Goal: Task Accomplishment & Management: Complete application form

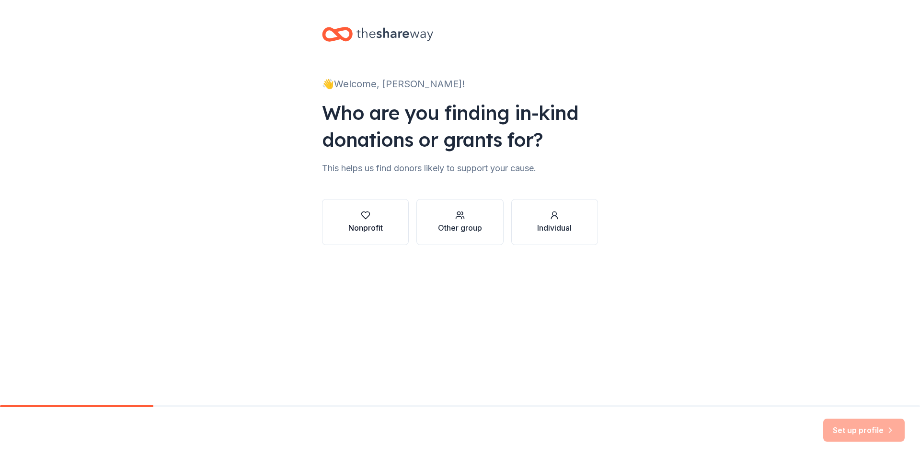
click at [380, 217] on div "button" at bounding box center [365, 215] width 34 height 10
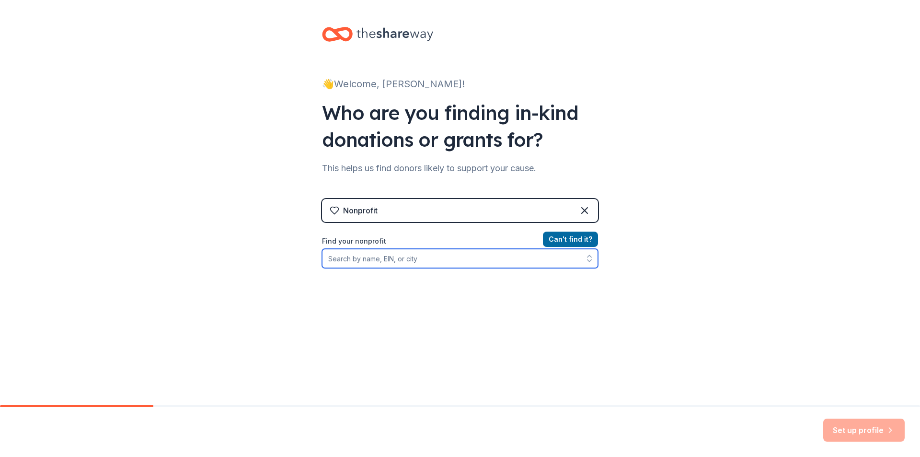
click at [502, 260] on input "Find your nonprofit" at bounding box center [460, 258] width 276 height 19
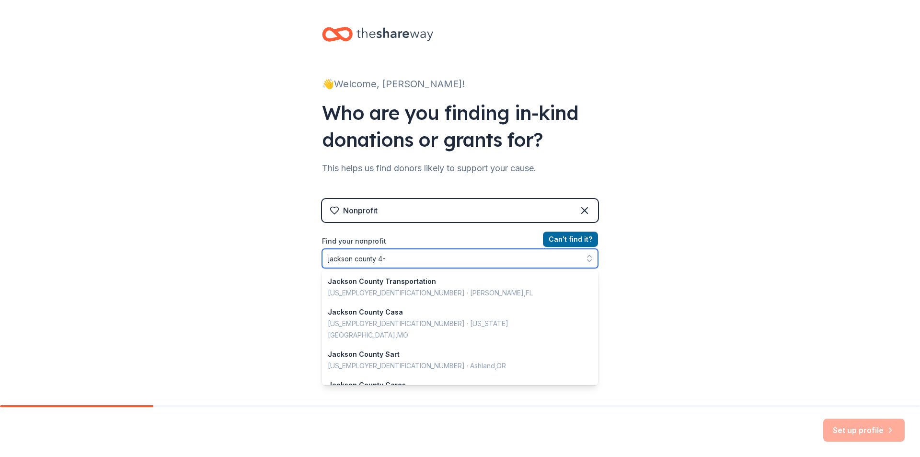
type input "jackson county 4-H"
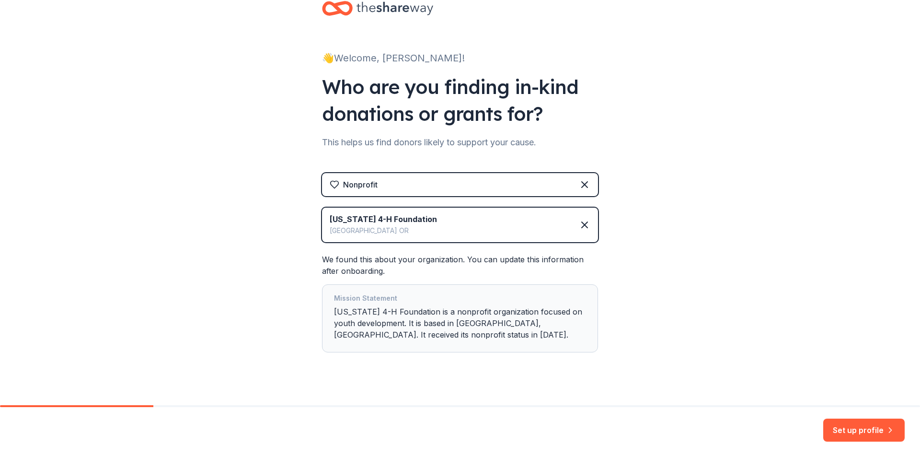
scroll to position [38, 0]
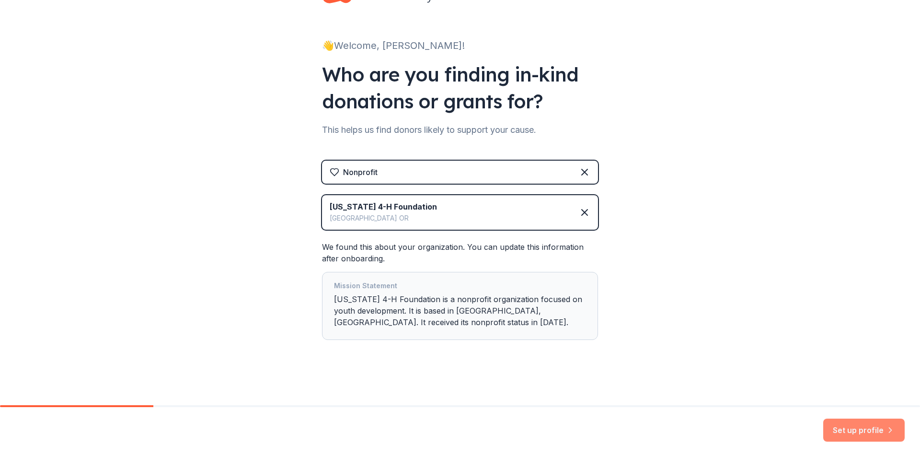
click at [878, 432] on button "Set up profile" at bounding box center [863, 429] width 81 height 23
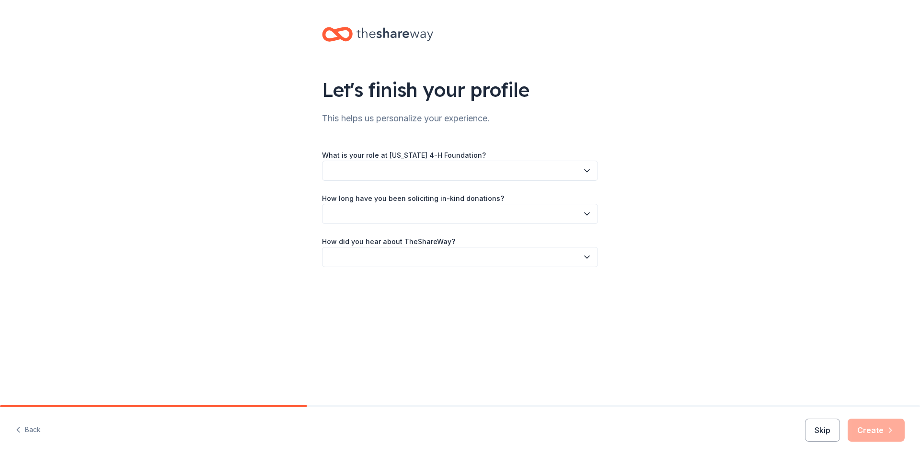
click at [581, 170] on button "button" at bounding box center [460, 170] width 276 height 20
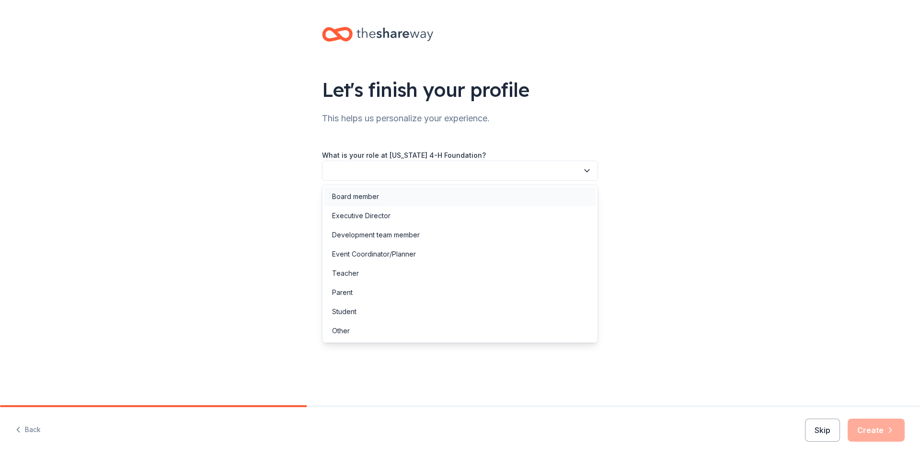
click at [422, 203] on div "Board member" at bounding box center [459, 196] width 271 height 19
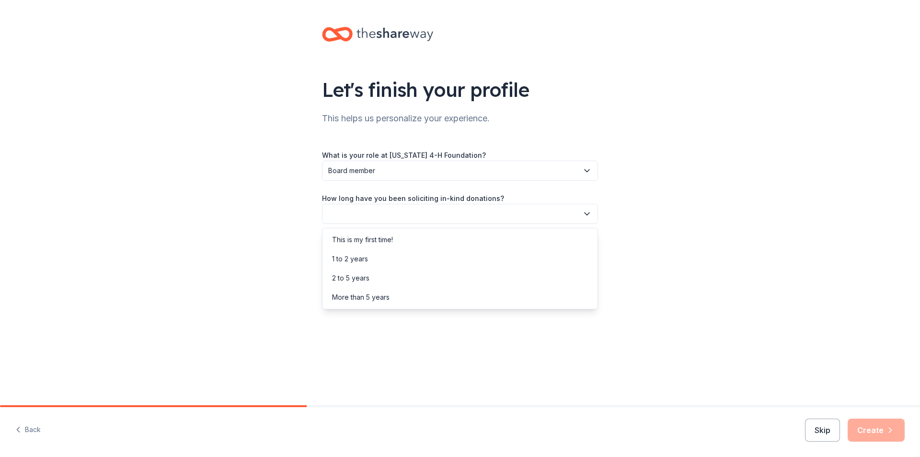
click at [581, 212] on button "button" at bounding box center [460, 214] width 276 height 20
click at [556, 241] on div "This is my first time!" at bounding box center [459, 239] width 271 height 19
click at [574, 261] on button "button" at bounding box center [460, 257] width 276 height 20
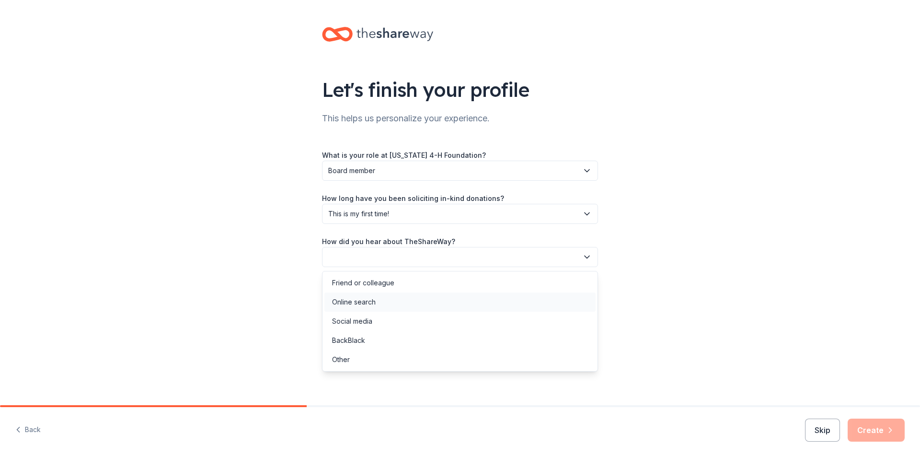
click at [476, 304] on div "Online search" at bounding box center [459, 301] width 271 height 19
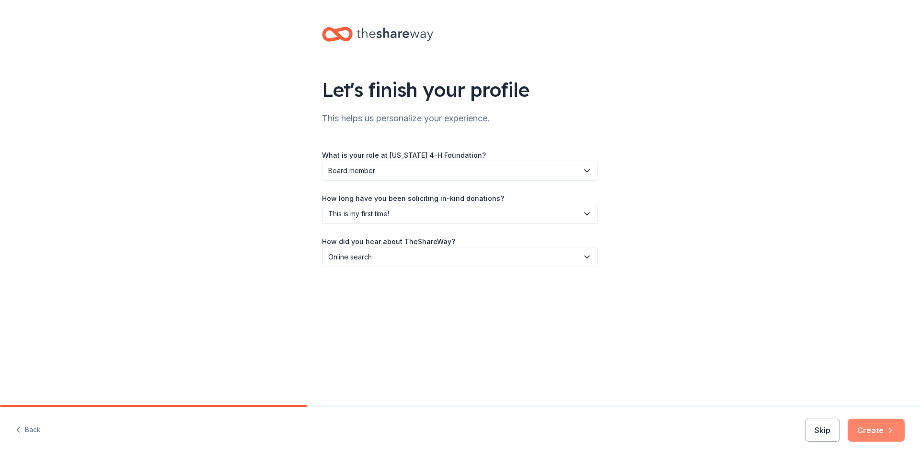
click at [863, 422] on button "Create" at bounding box center [875, 429] width 57 height 23
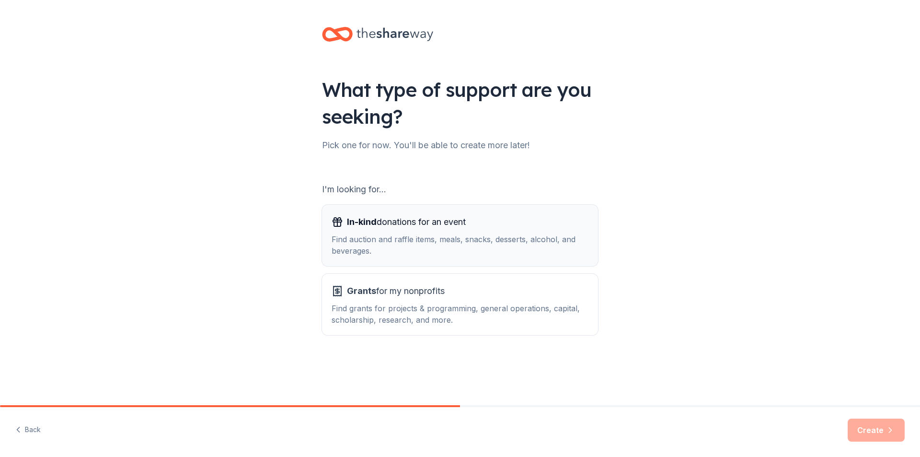
click at [446, 232] on div "In-kind donations for an event Find auction and raffle items, meals, snacks, de…" at bounding box center [459, 235] width 257 height 42
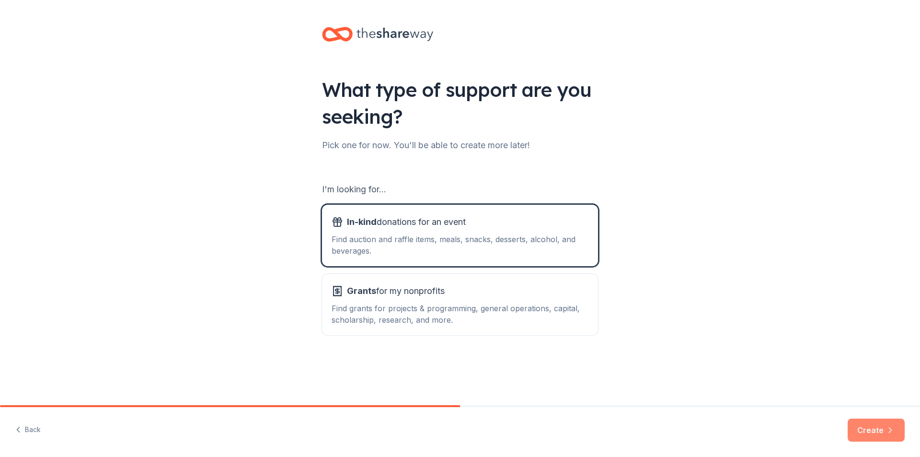
click at [860, 436] on button "Create" at bounding box center [875, 429] width 57 height 23
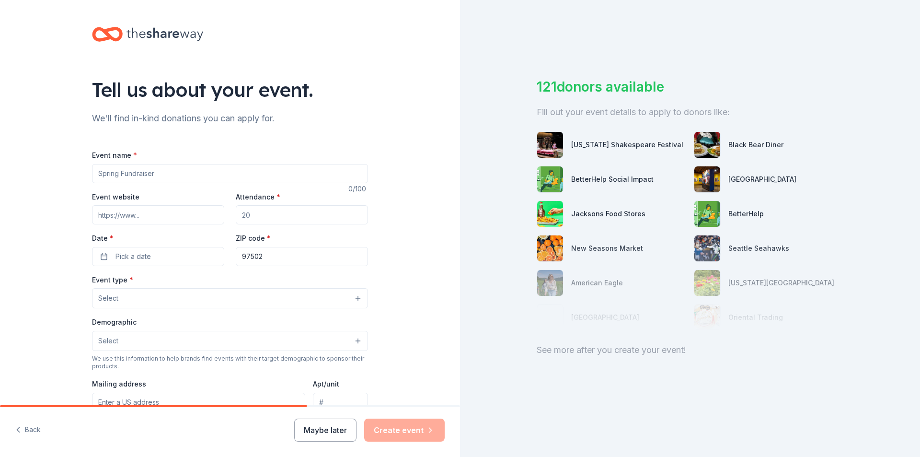
click at [210, 167] on input "Event name *" at bounding box center [230, 173] width 276 height 19
type input "[PERSON_NAME] [PERSON_NAME] Bingo Night"
type input "180"
click at [126, 260] on span "Pick a date" at bounding box center [132, 256] width 35 height 11
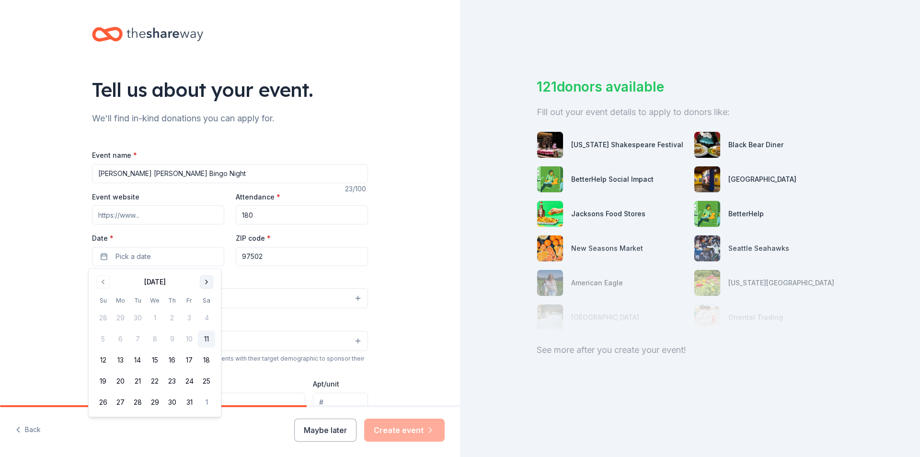
click at [202, 284] on button "Go to next month" at bounding box center [206, 281] width 13 height 13
click at [172, 317] on button "4" at bounding box center [171, 317] width 17 height 17
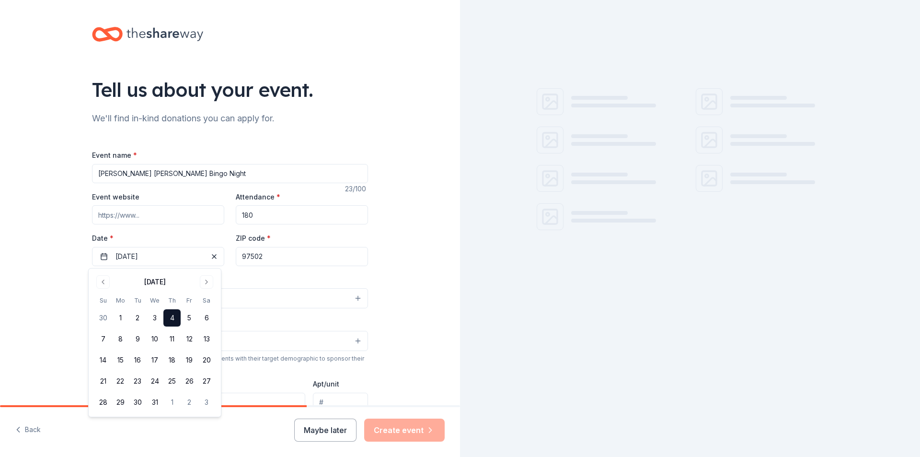
click at [286, 287] on div "Event type * Select" at bounding box center [230, 291] width 276 height 35
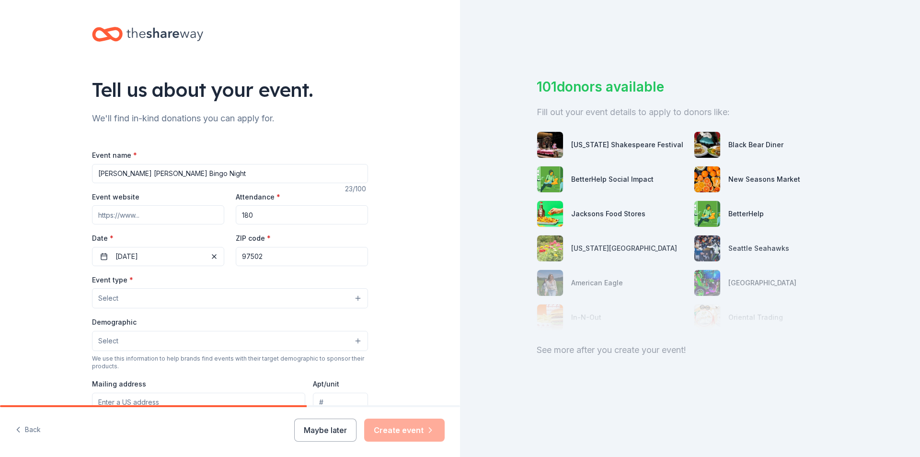
click at [286, 292] on button "Select" at bounding box center [230, 298] width 276 height 20
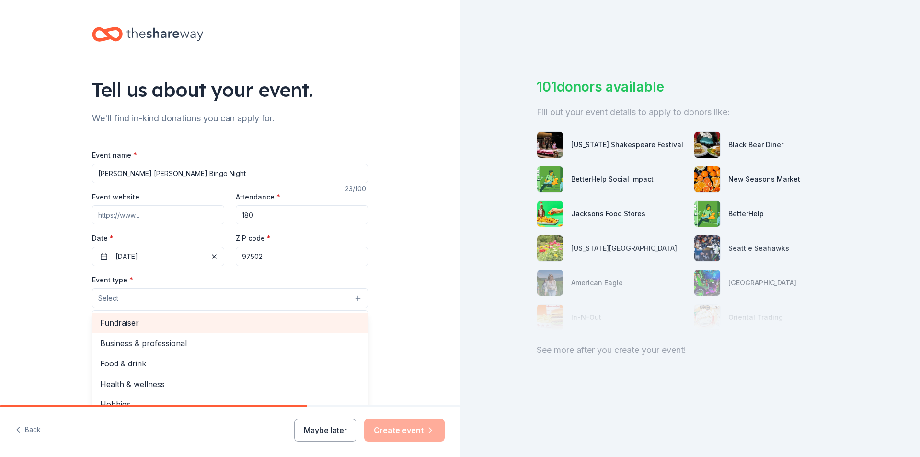
click at [249, 320] on span "Fundraiser" at bounding box center [230, 322] width 260 height 12
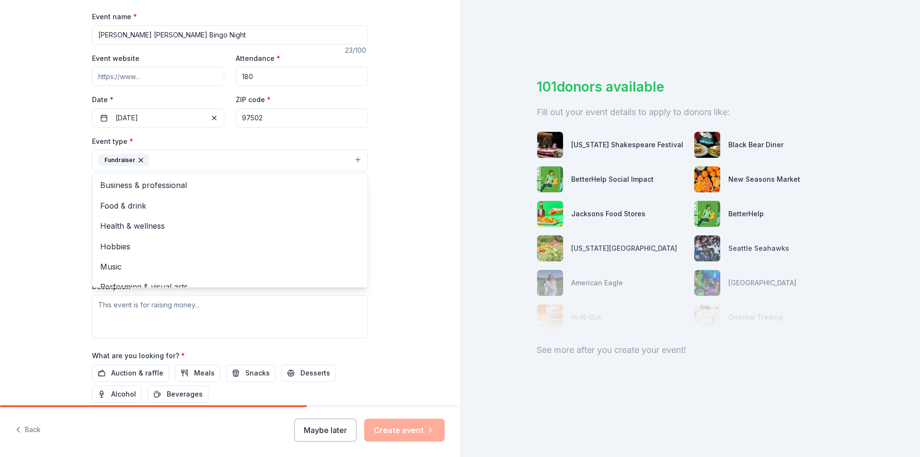
scroll to position [144, 0]
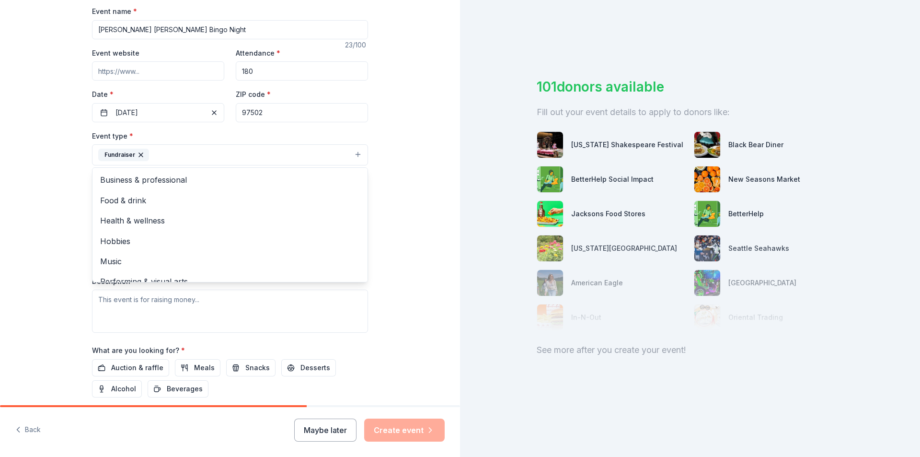
click at [410, 229] on div "Tell us about your event. We'll find in-kind donations you can apply for. Event…" at bounding box center [230, 175] width 460 height 639
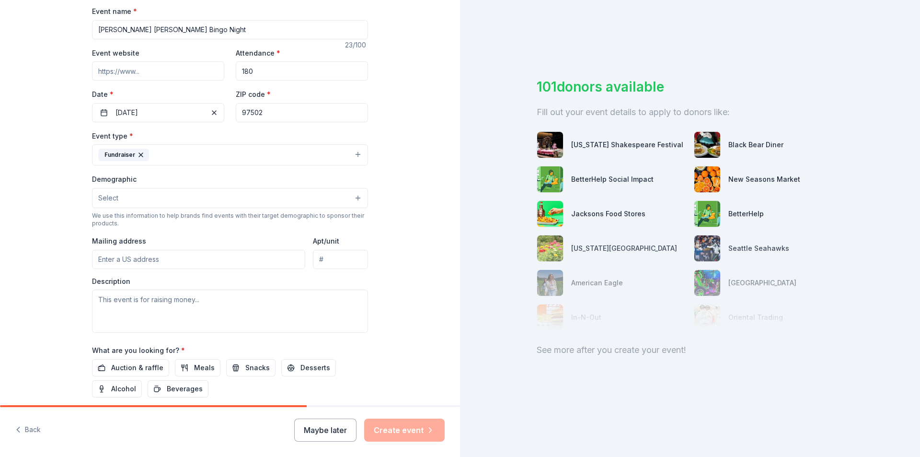
click at [312, 194] on button "Select" at bounding box center [230, 198] width 276 height 20
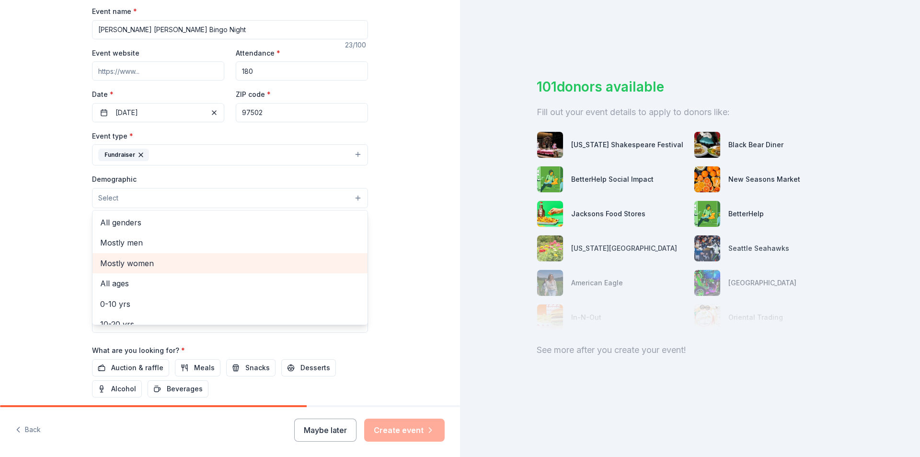
click at [252, 257] on span "Mostly women" at bounding box center [230, 263] width 260 height 12
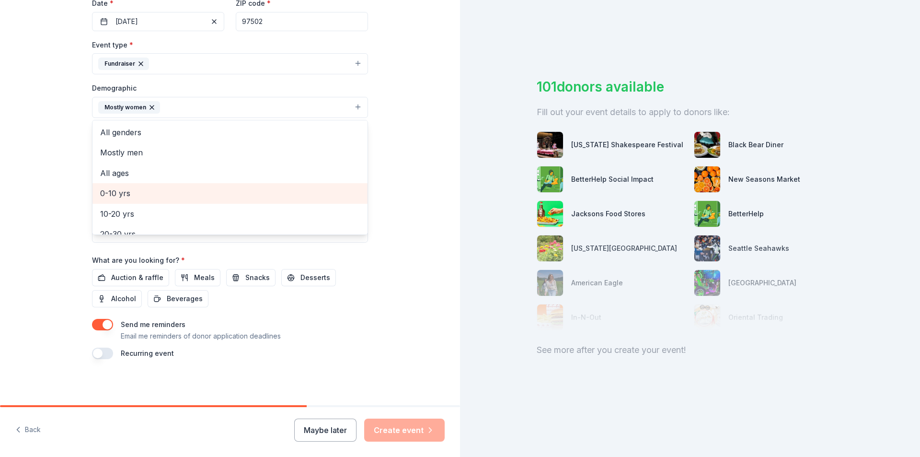
scroll to position [48, 0]
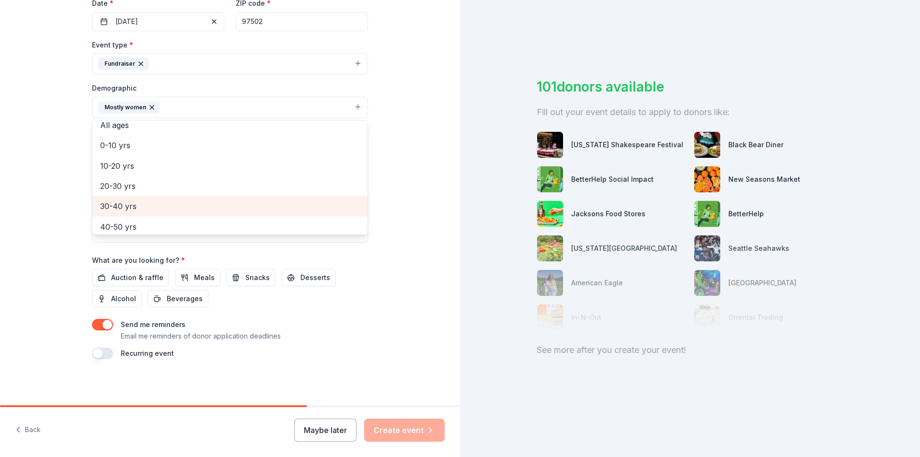
click at [192, 207] on span "30-40 yrs" at bounding box center [230, 206] width 260 height 12
click at [388, 162] on div "Tell us about your event. We'll find in-kind donations you can apply for. Event…" at bounding box center [230, 85] width 460 height 640
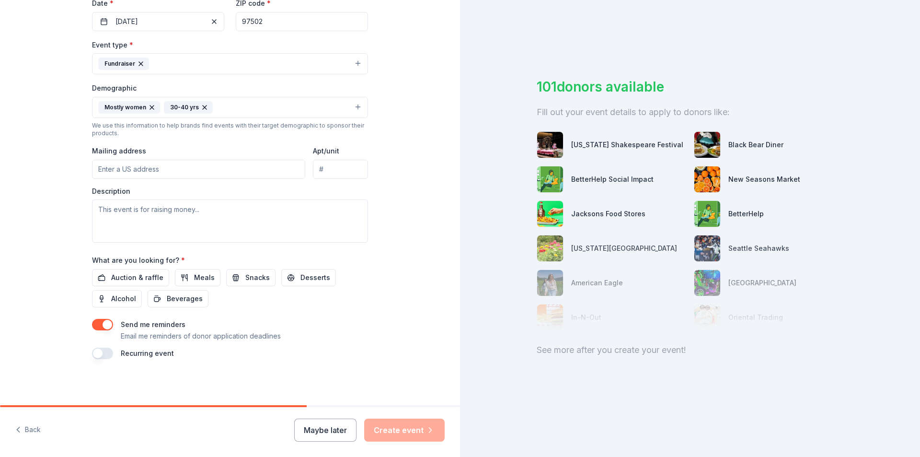
click at [288, 113] on button "Mostly women 30-40 yrs" at bounding box center [230, 107] width 276 height 21
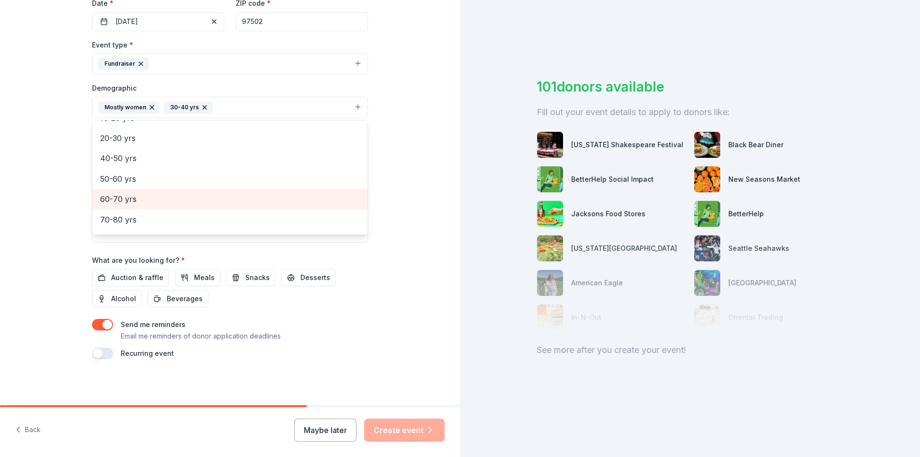
scroll to position [113, 0]
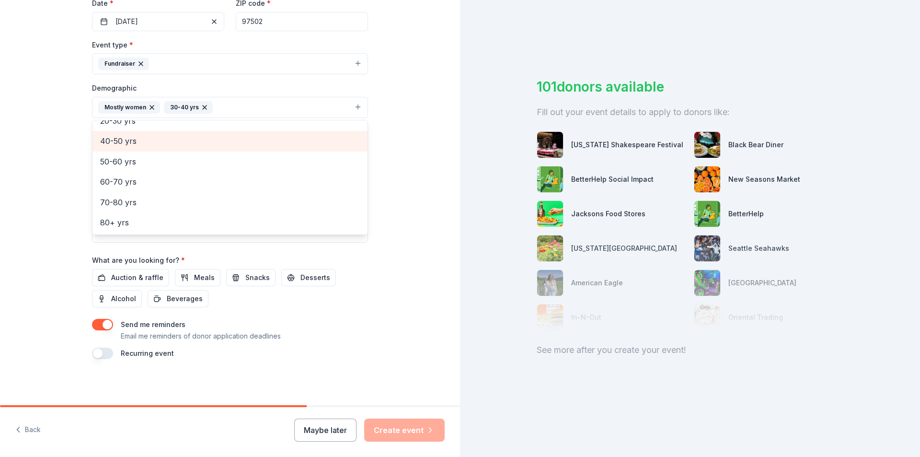
click at [157, 148] on div "40-50 yrs" at bounding box center [229, 141] width 275 height 20
click at [395, 203] on div "Tell us about your event. We'll find in-kind donations you can apply for. Event…" at bounding box center [230, 85] width 460 height 640
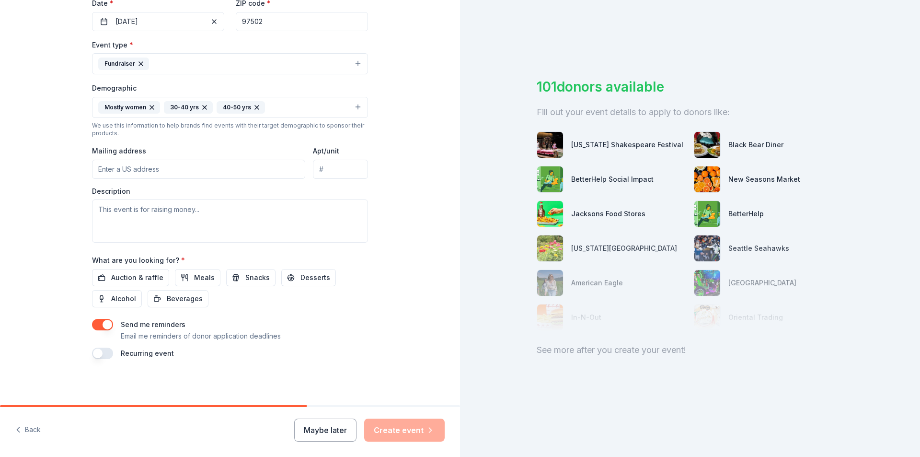
click at [250, 164] on input "Mailing address" at bounding box center [198, 169] width 213 height 19
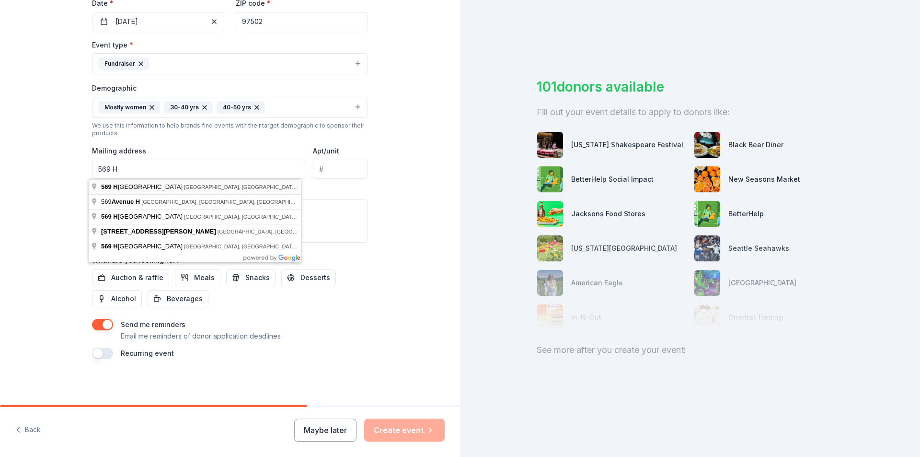
type input "[STREET_ADDRESS][PERSON_NAME]"
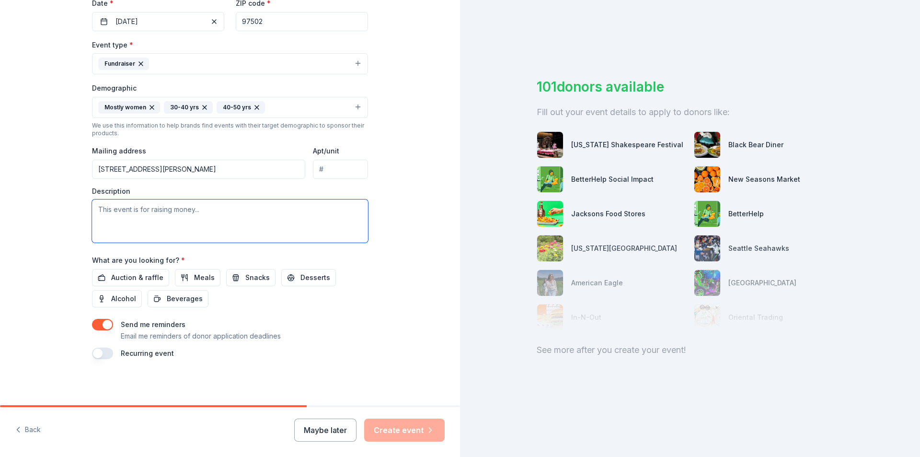
click at [265, 214] on textarea at bounding box center [230, 220] width 276 height 43
type textarea "Jackson County 4-H Association"
click at [127, 285] on button "Auction & raffle" at bounding box center [130, 277] width 77 height 17
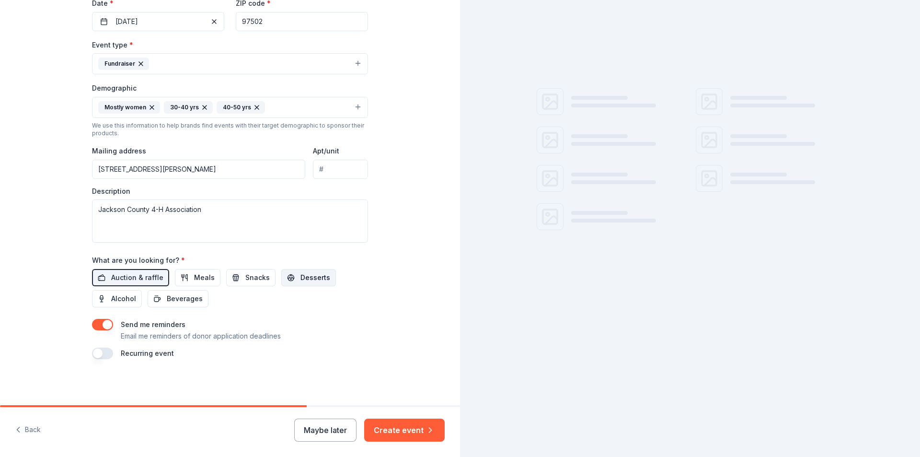
click at [311, 282] on span "Desserts" at bounding box center [315, 277] width 30 height 11
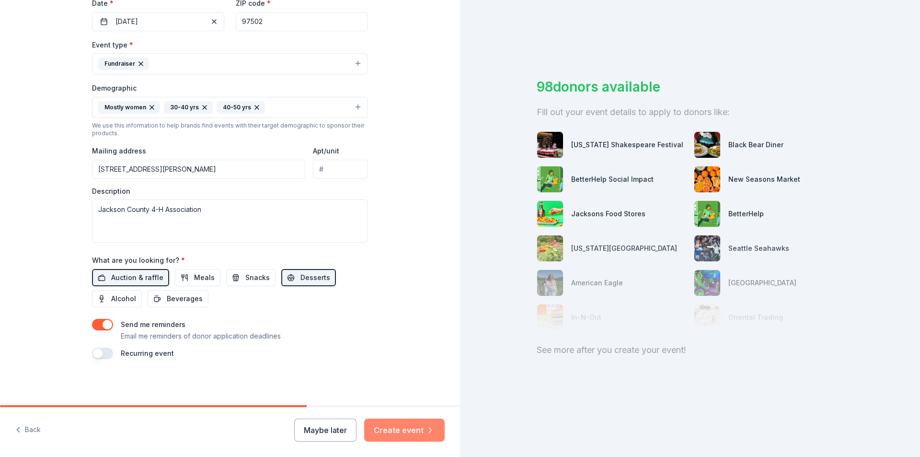
click at [393, 429] on button "Create event" at bounding box center [404, 429] width 80 height 23
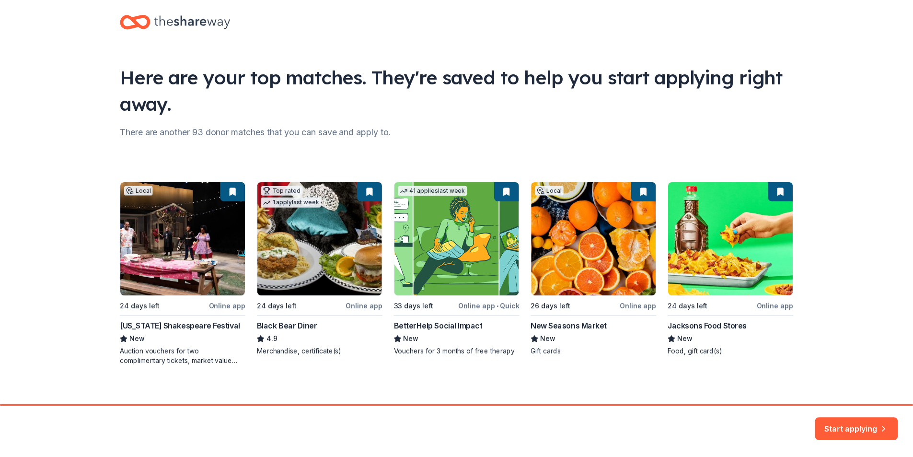
scroll to position [21, 0]
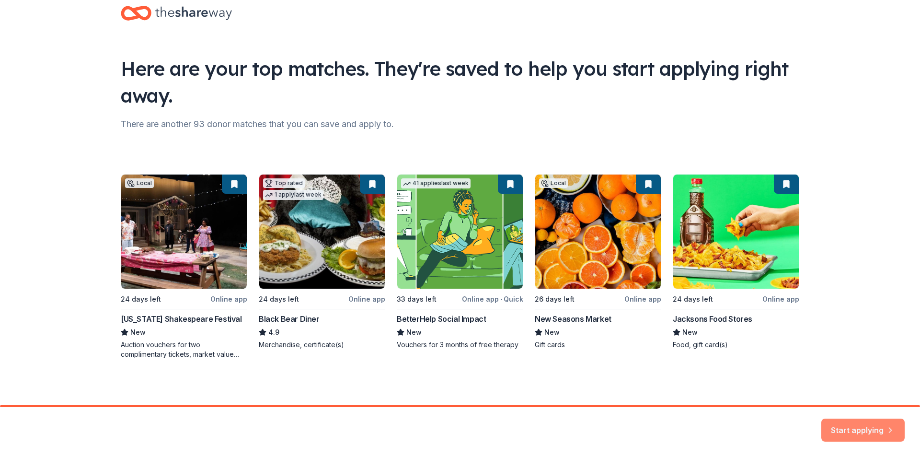
click at [876, 422] on button "Start applying" at bounding box center [862, 424] width 83 height 23
click at [860, 425] on div "Start applying" at bounding box center [862, 429] width 83 height 23
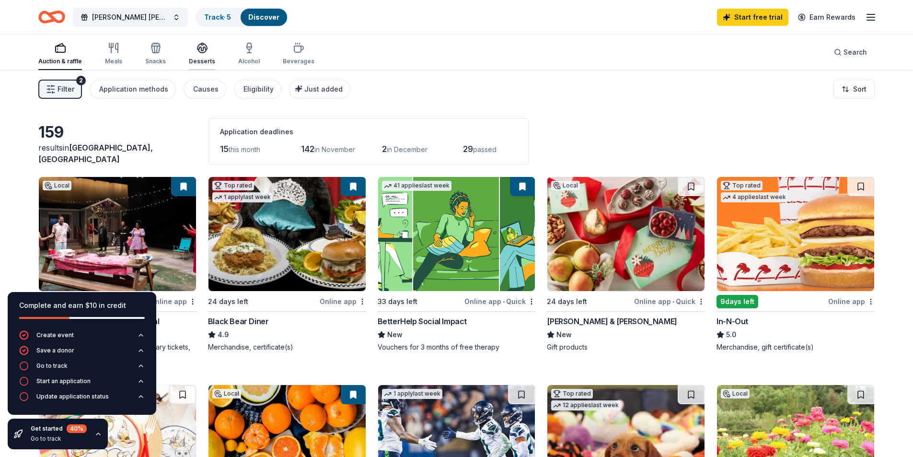
click at [202, 47] on icon "button" at bounding box center [202, 47] width 10 height 7
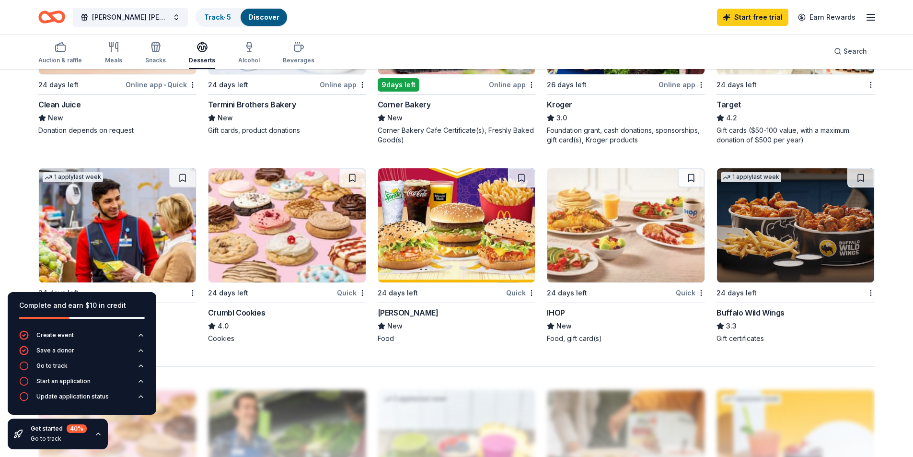
scroll to position [719, 0]
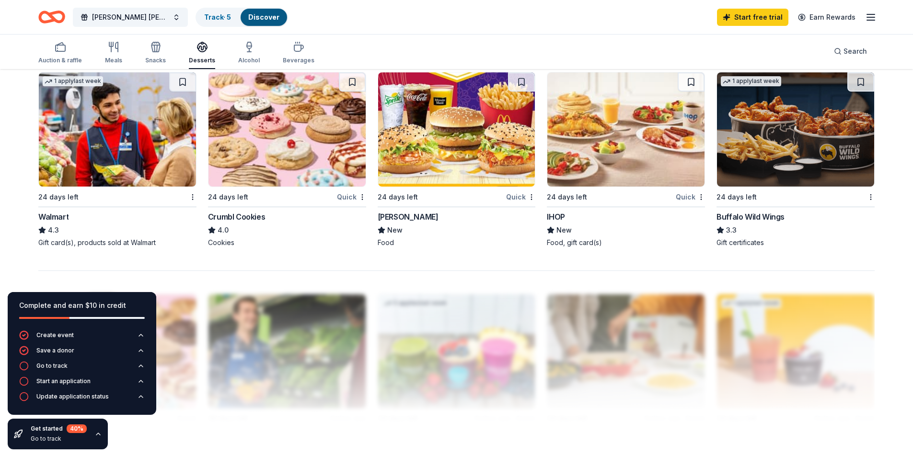
click at [300, 193] on div "24 days left" at bounding box center [271, 197] width 127 height 12
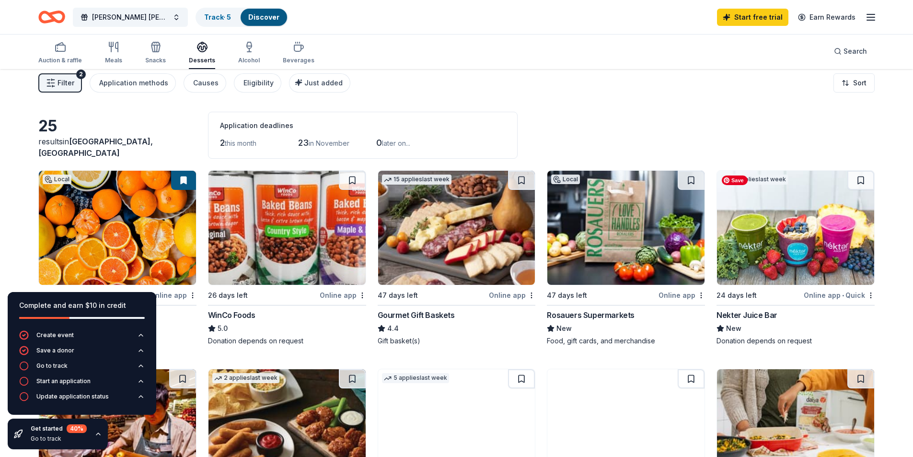
scroll to position [0, 0]
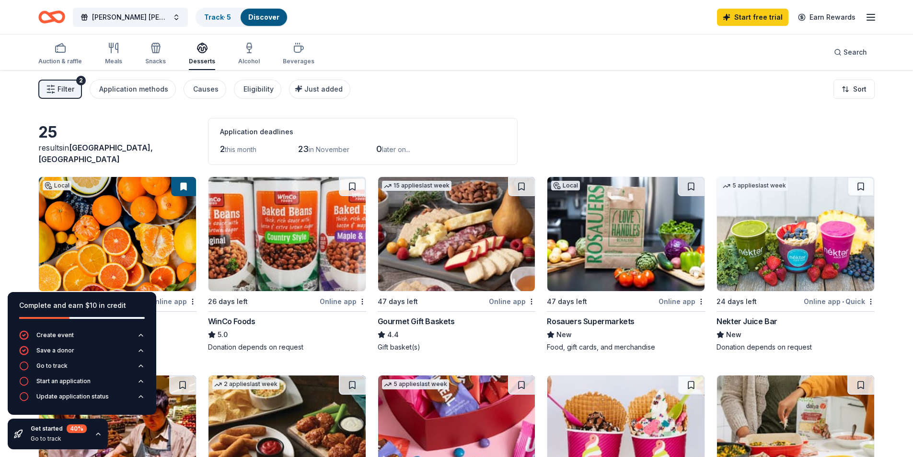
click at [128, 101] on div "Filter 2 Application methods Causes Eligibility Just added Sort" at bounding box center [456, 89] width 913 height 38
click at [73, 56] on div "Auction & raffle" at bounding box center [60, 53] width 44 height 23
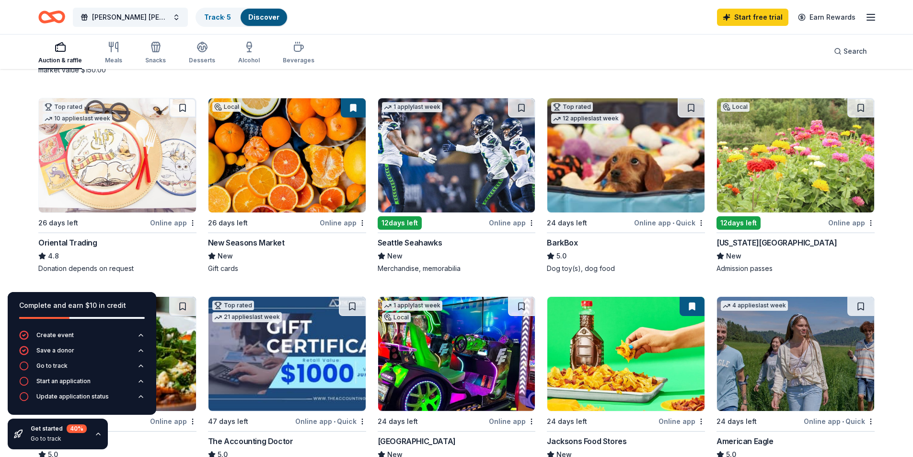
scroll to position [287, 0]
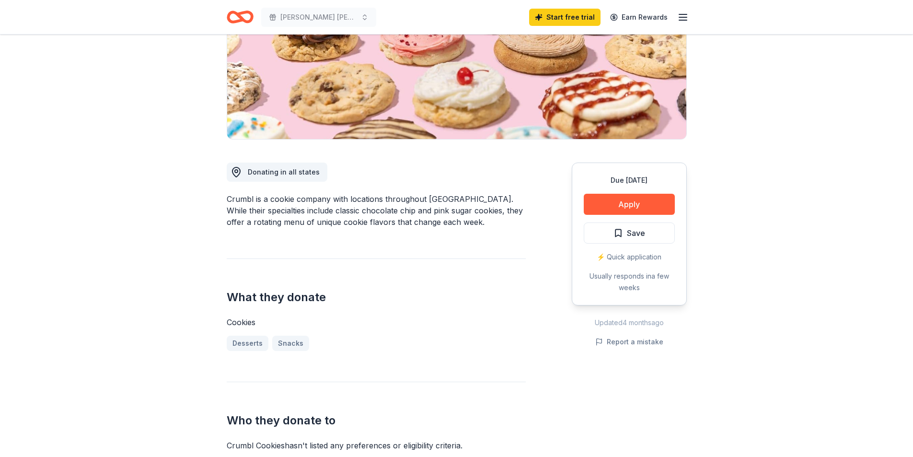
scroll to position [144, 0]
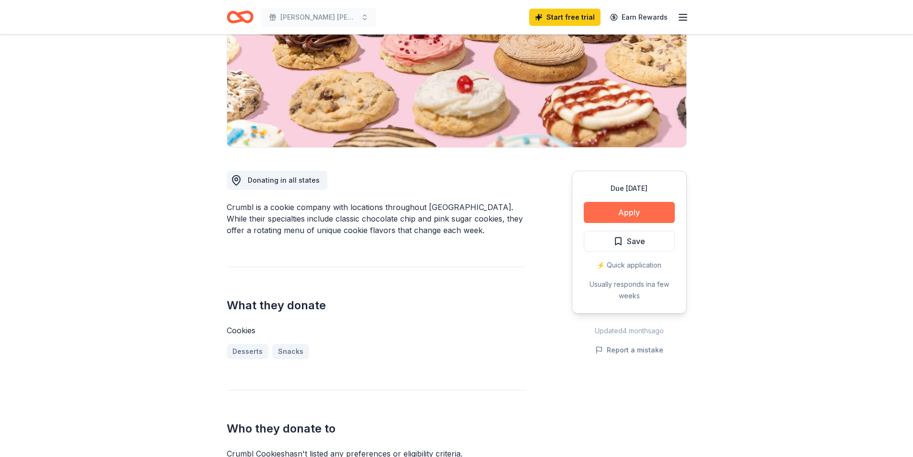
click at [640, 208] on button "Apply" at bounding box center [628, 212] width 91 height 21
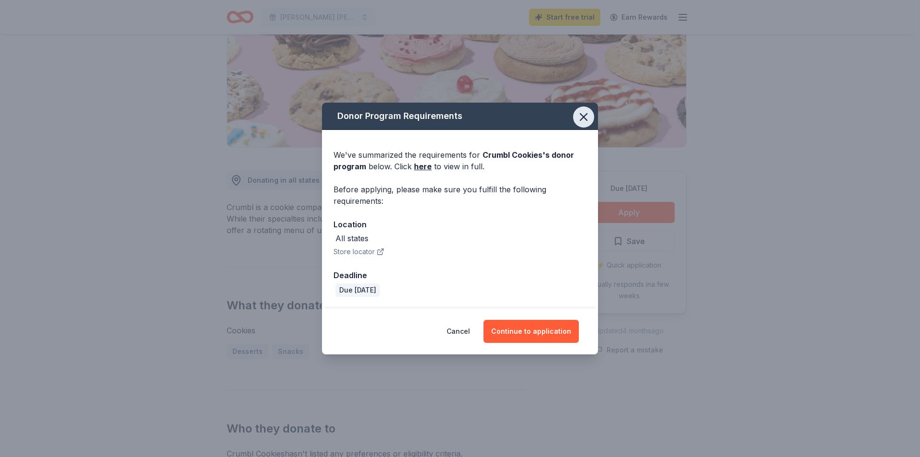
click at [581, 121] on icon "button" at bounding box center [583, 116] width 13 height 13
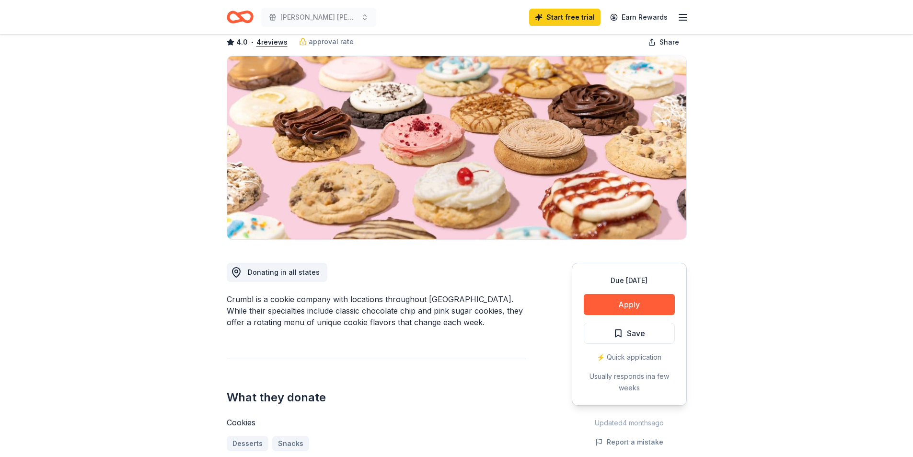
scroll to position [0, 0]
